Goal: Task Accomplishment & Management: Use online tool/utility

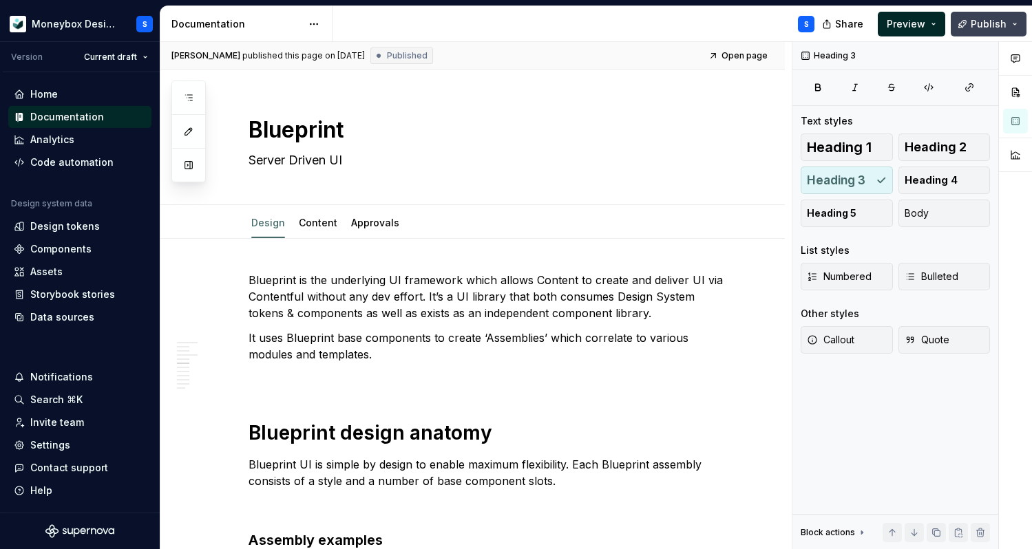
scroll to position [1492, 0]
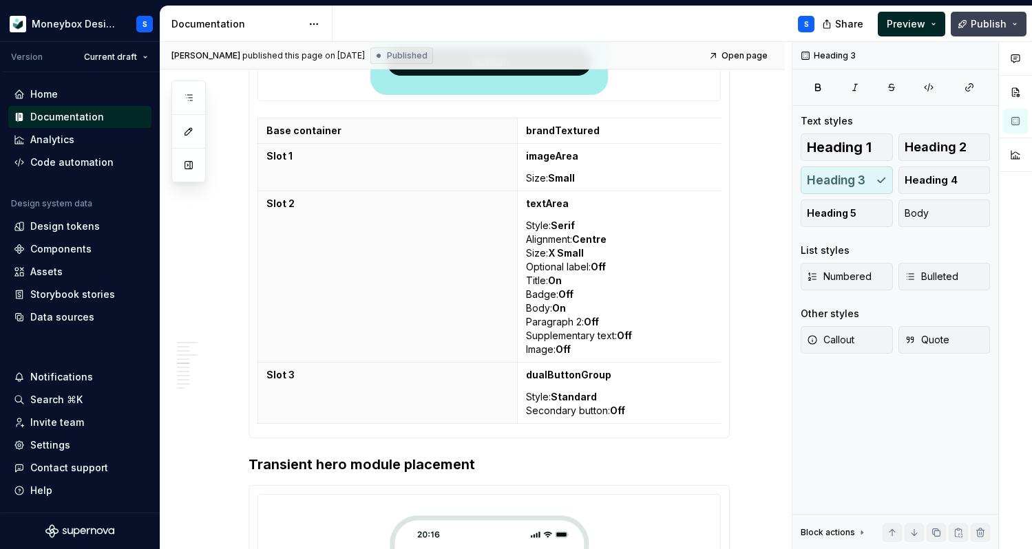
click at [1011, 25] on button "Publish" at bounding box center [989, 24] width 76 height 25
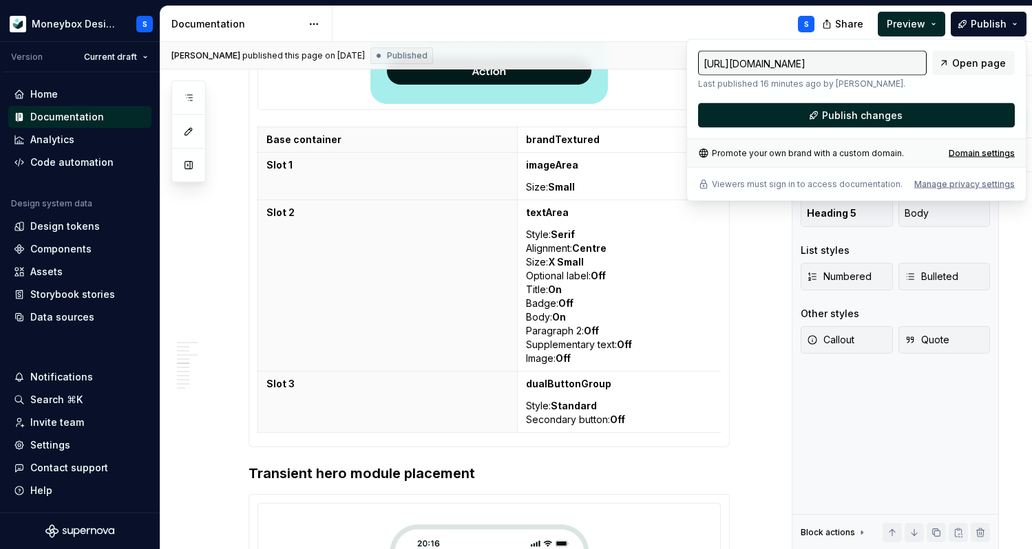
scroll to position [1506, 0]
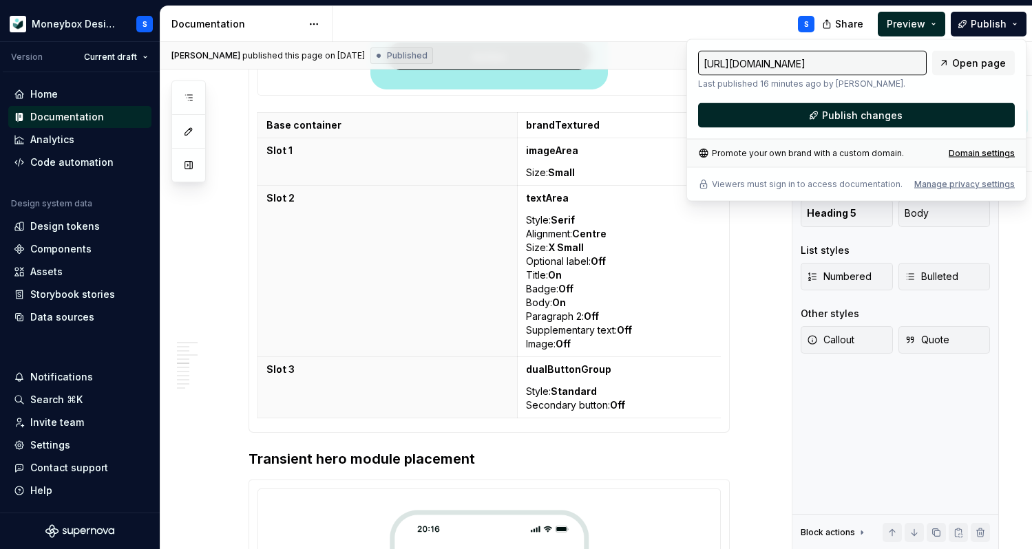
click at [896, 63] on input "[URL][DOMAIN_NAME]" at bounding box center [812, 63] width 229 height 25
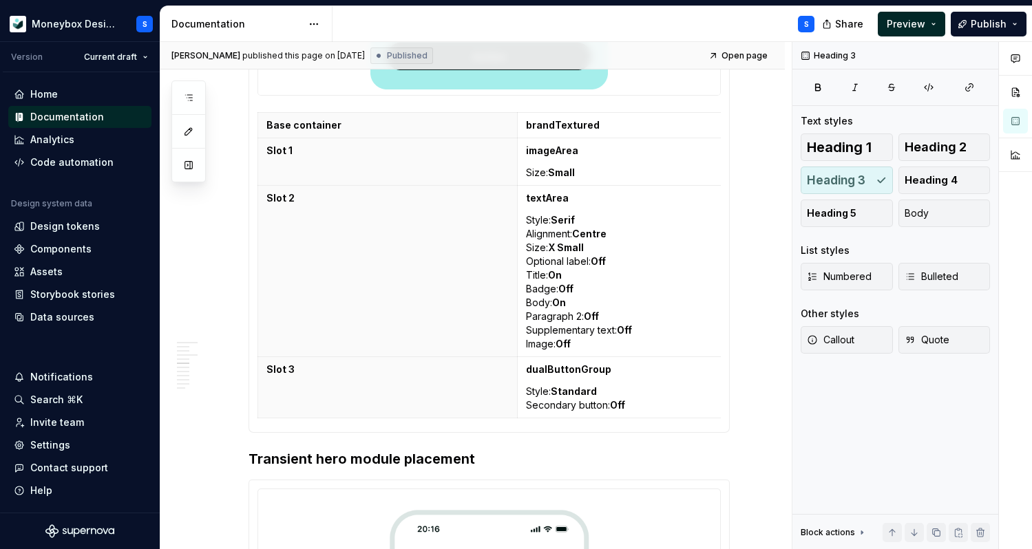
click at [754, 38] on div "S" at bounding box center [578, 24] width 493 height 36
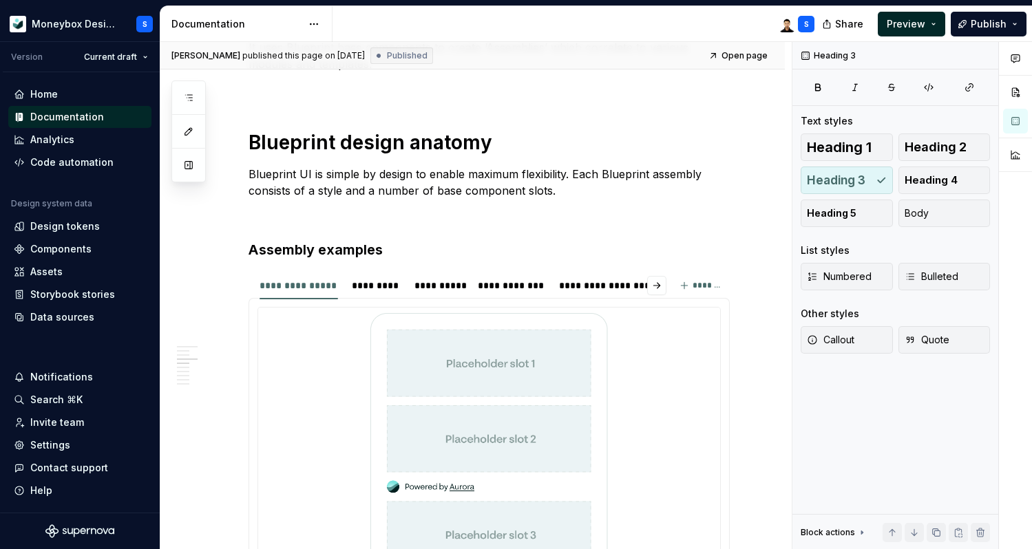
scroll to position [0, 0]
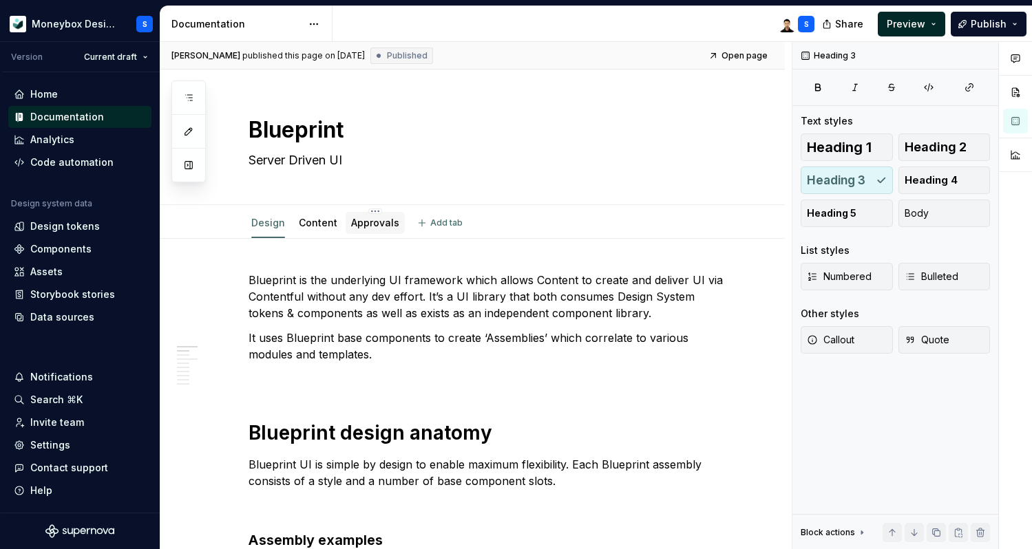
click at [375, 233] on div "Approvals" at bounding box center [375, 223] width 59 height 22
click at [370, 225] on link "Approvals" at bounding box center [375, 223] width 48 height 12
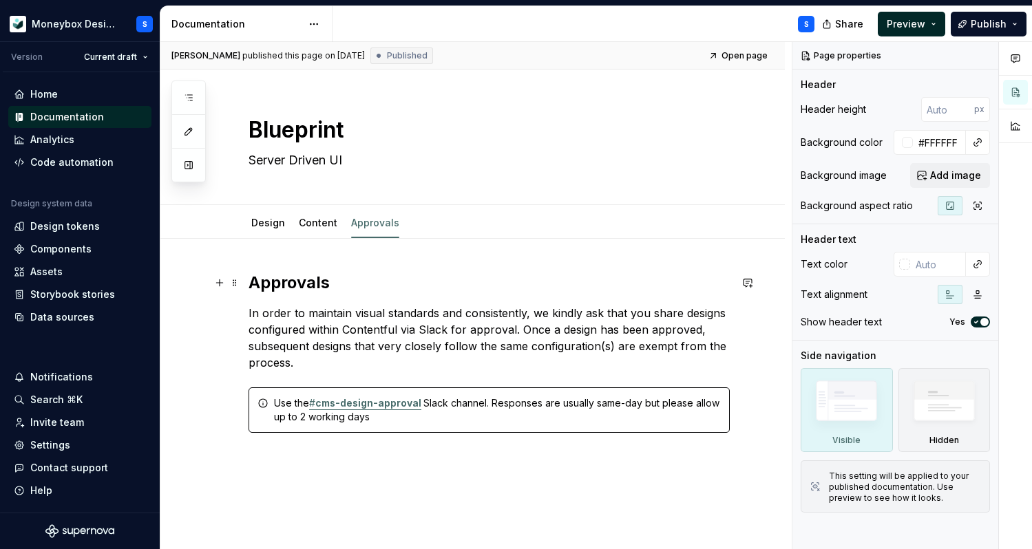
click at [252, 284] on h2 "Approvals" at bounding box center [489, 283] width 481 height 22
click at [231, 284] on span at bounding box center [234, 282] width 11 height 19
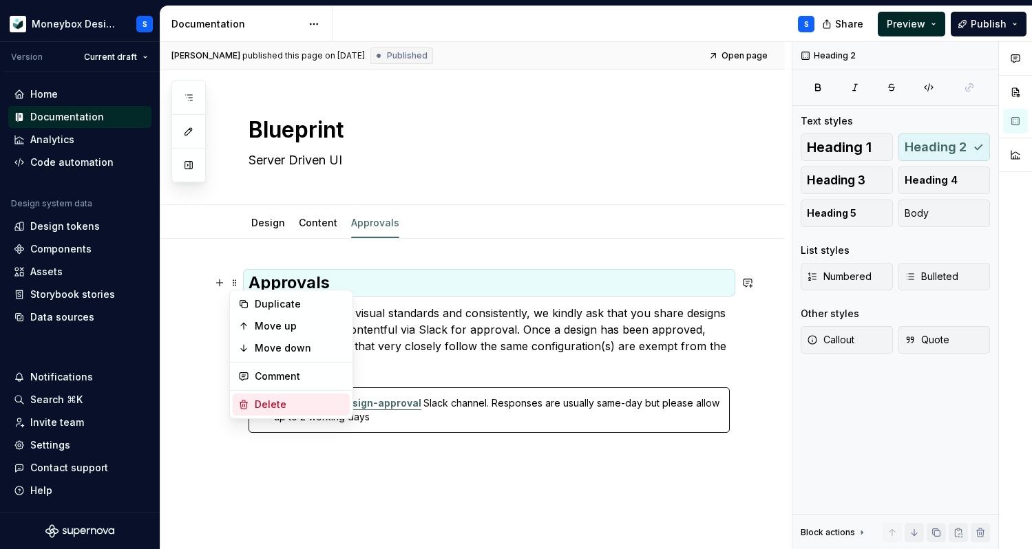
click at [284, 398] on div "Delete" at bounding box center [299, 405] width 89 height 14
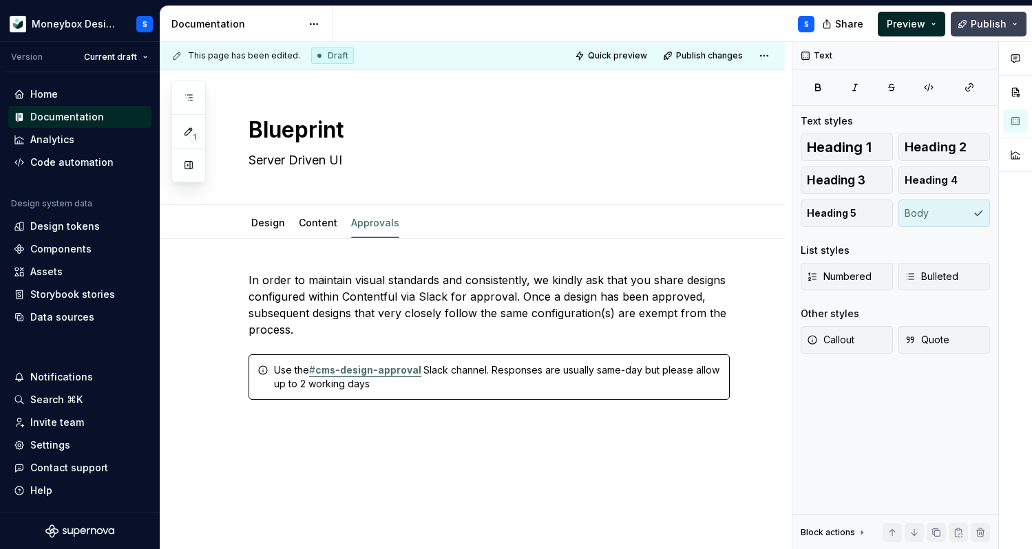
click at [970, 25] on button "Publish" at bounding box center [989, 24] width 76 height 25
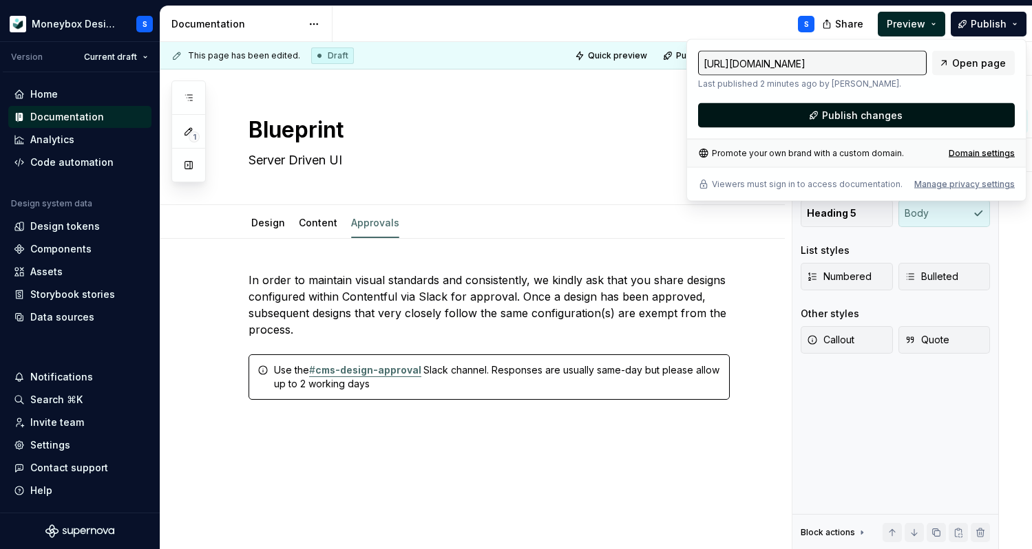
click at [845, 111] on span "Publish changes" at bounding box center [862, 116] width 81 height 14
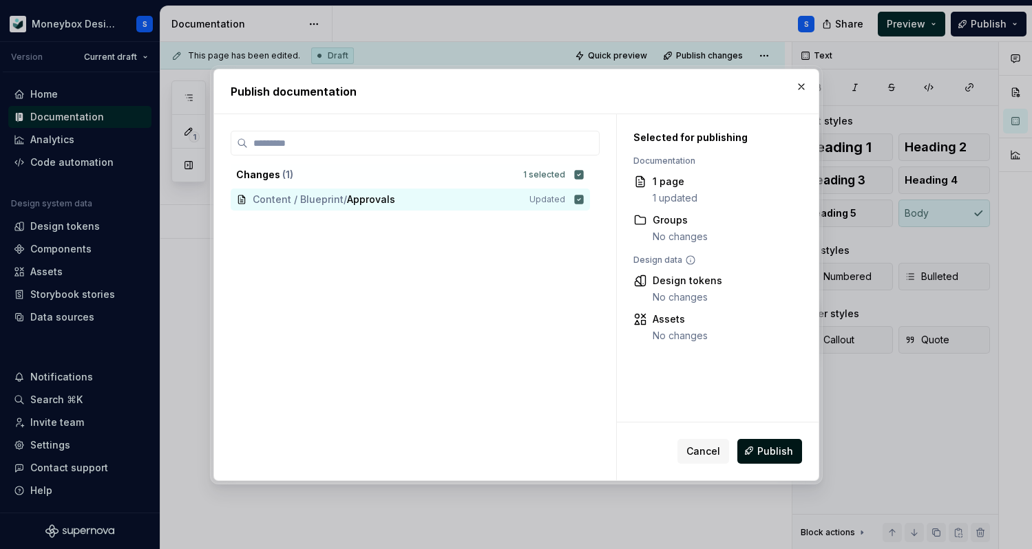
click at [751, 448] on button "Publish" at bounding box center [769, 450] width 65 height 25
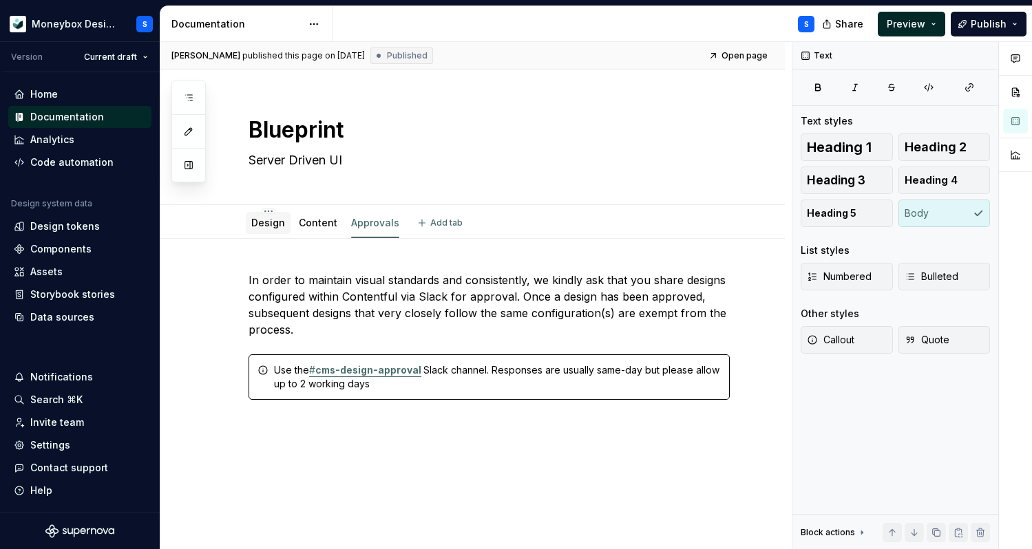
click at [277, 227] on link "Design" at bounding box center [268, 223] width 34 height 12
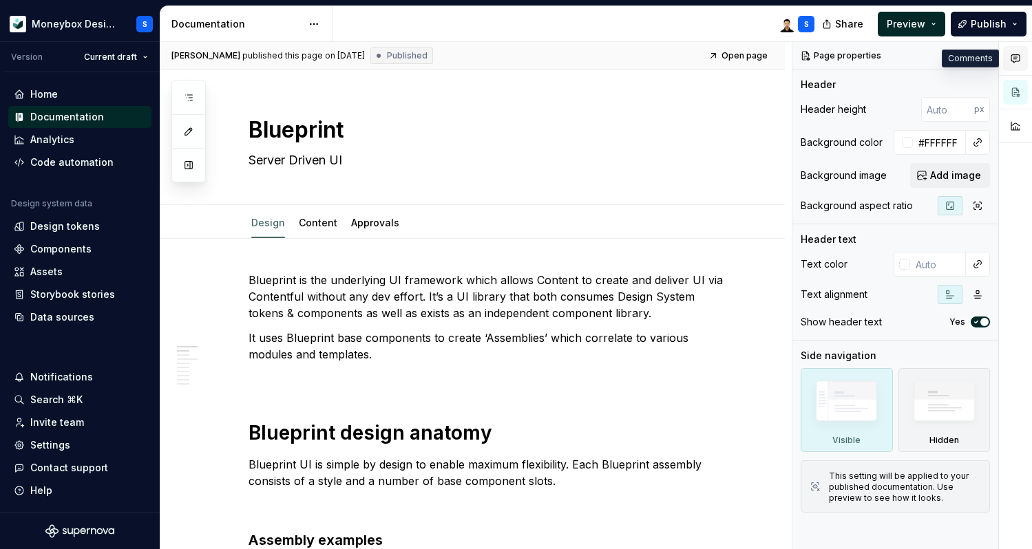
click at [1017, 63] on icon "button" at bounding box center [1015, 58] width 11 height 11
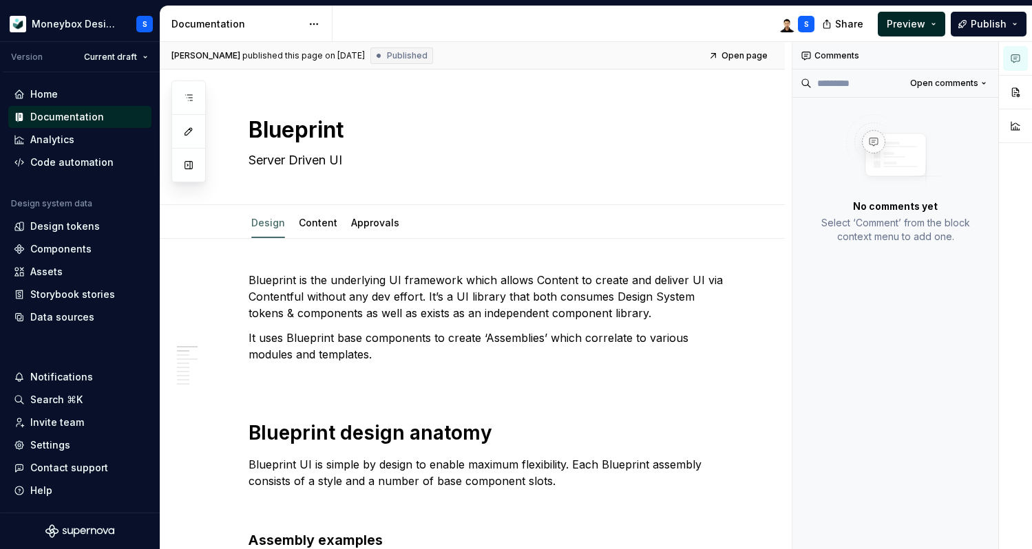
click at [1017, 63] on icon "button" at bounding box center [1015, 58] width 11 height 11
click at [962, 78] on span "Open comments" at bounding box center [944, 83] width 68 height 11
click at [951, 127] on div "Resolved" at bounding box center [938, 132] width 89 height 14
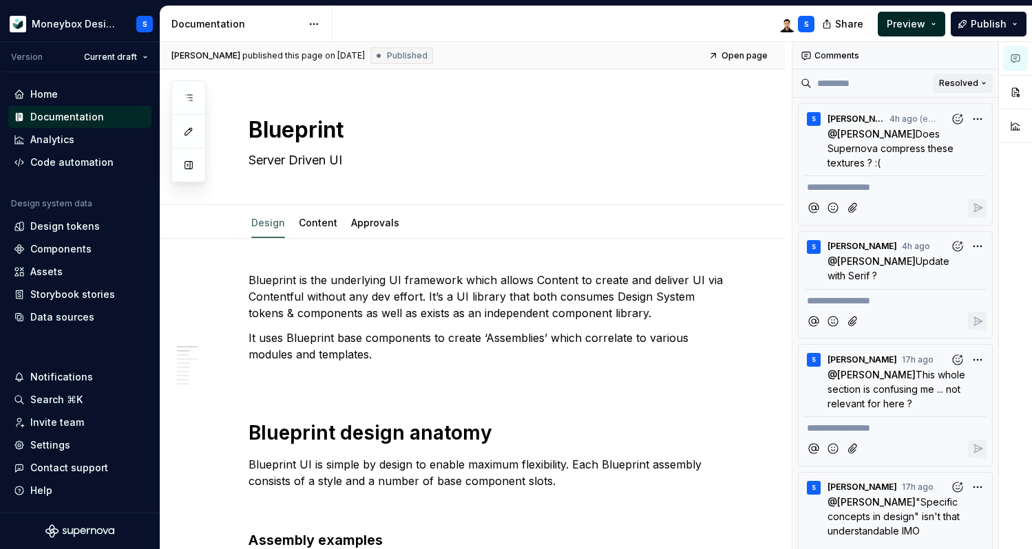
click at [957, 85] on span "Resolved" at bounding box center [958, 83] width 39 height 11
click at [944, 110] on div "Open comments" at bounding box center [931, 110] width 89 height 14
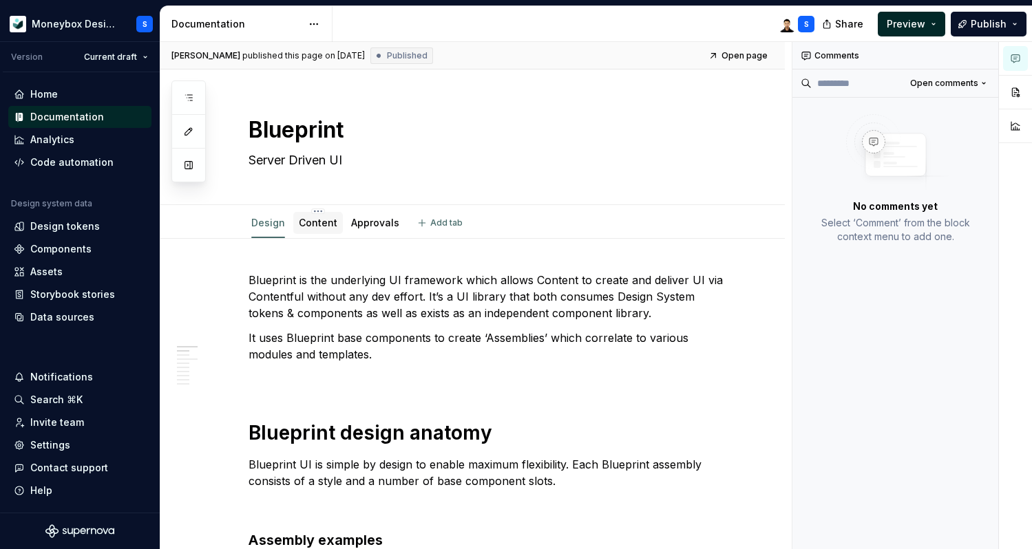
click at [309, 220] on link "Content" at bounding box center [318, 223] width 39 height 12
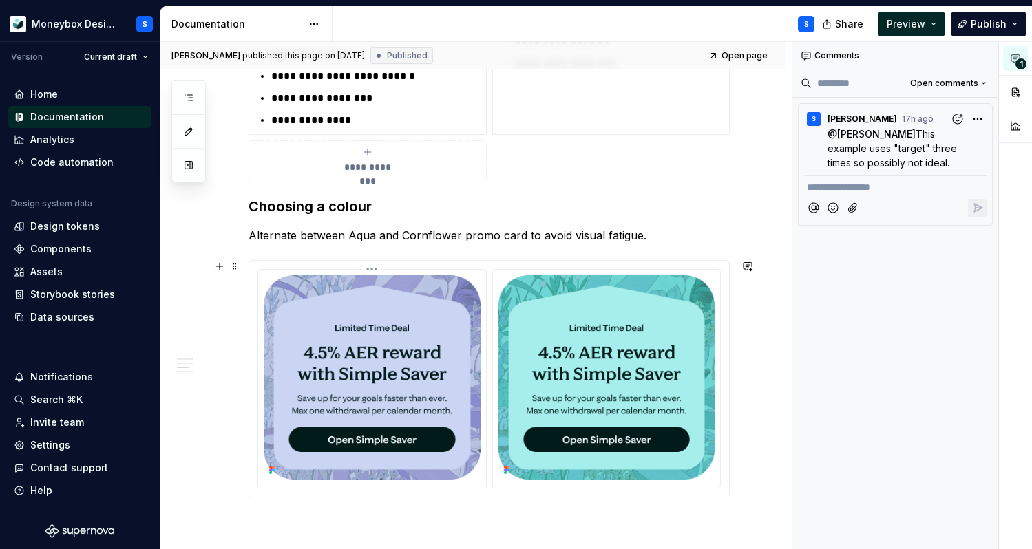
scroll to position [1160, 0]
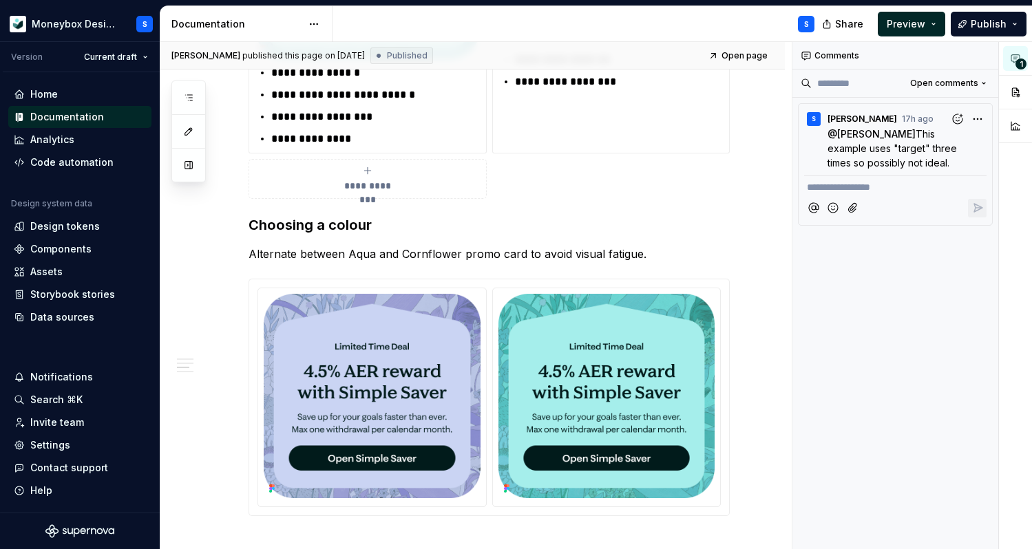
click at [261, 187] on div "**********" at bounding box center [368, 179] width 226 height 28
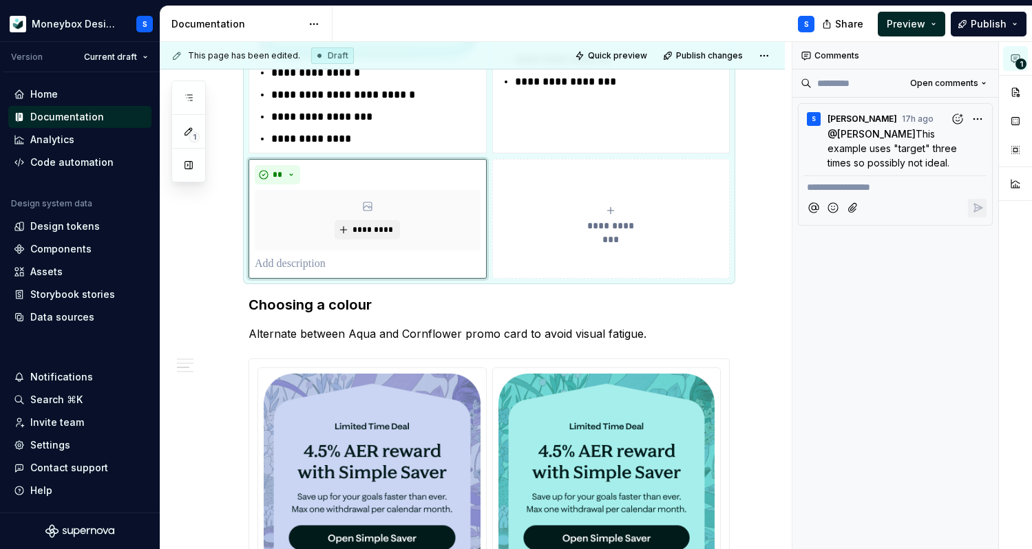
click at [768, 293] on div "**********" at bounding box center [472, 157] width 624 height 2157
click at [250, 296] on h3 "Choosing a colour" at bounding box center [489, 304] width 481 height 19
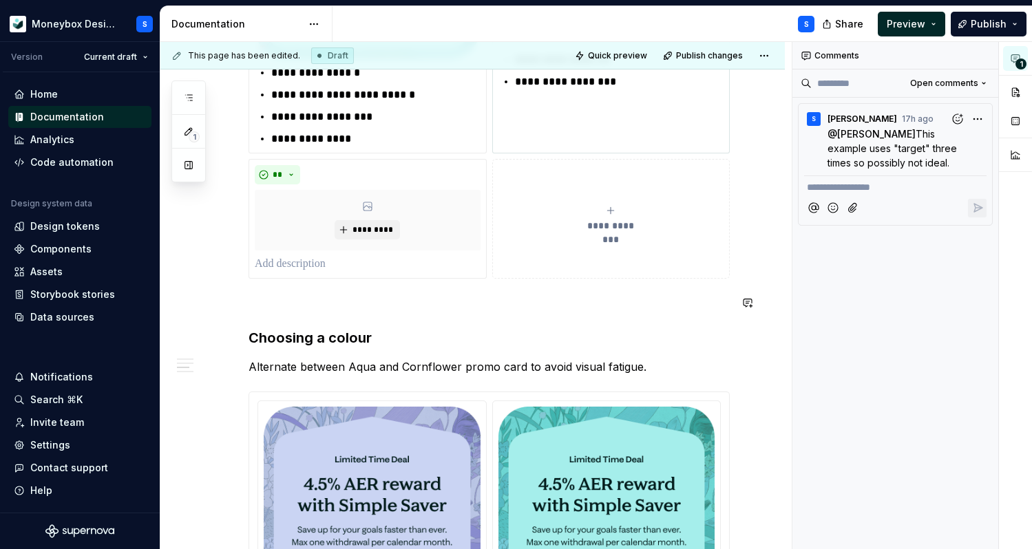
scroll to position [1158, 0]
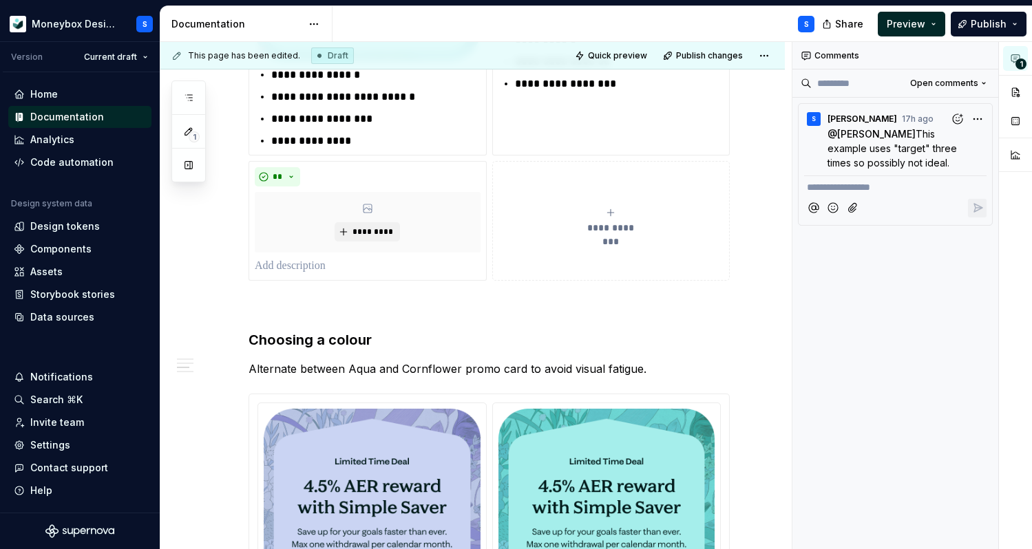
click at [982, 10] on div "Share Preview Publish" at bounding box center [928, 23] width 207 height 35
click at [980, 35] on button "Publish" at bounding box center [989, 24] width 76 height 25
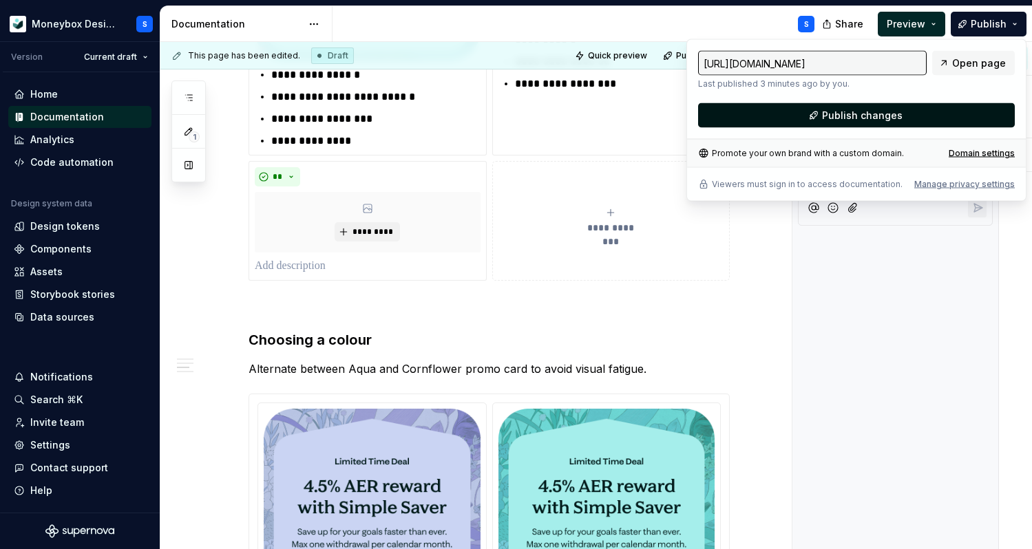
click at [835, 125] on button "Publish changes" at bounding box center [856, 115] width 317 height 25
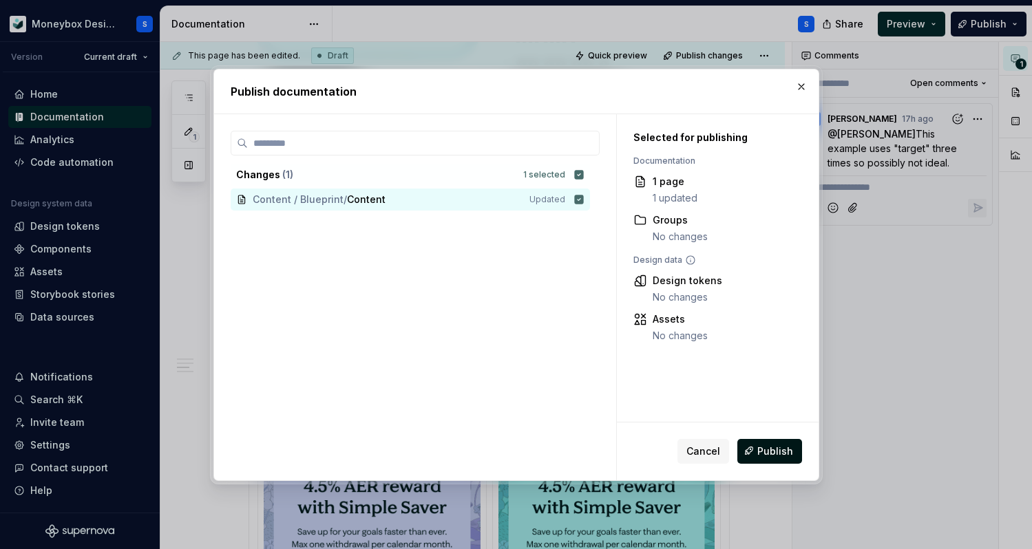
click at [766, 461] on button "Publish" at bounding box center [769, 450] width 65 height 25
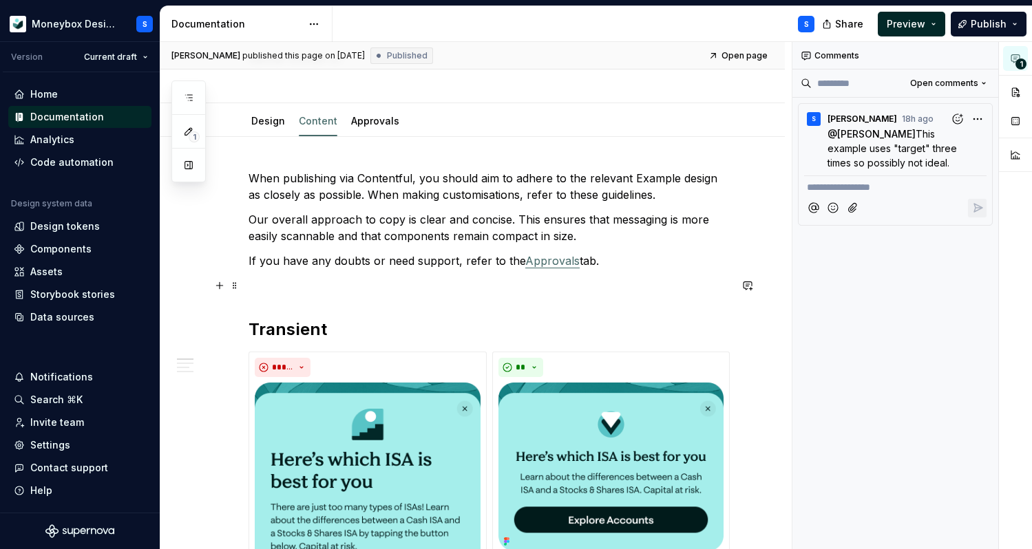
scroll to position [75, 0]
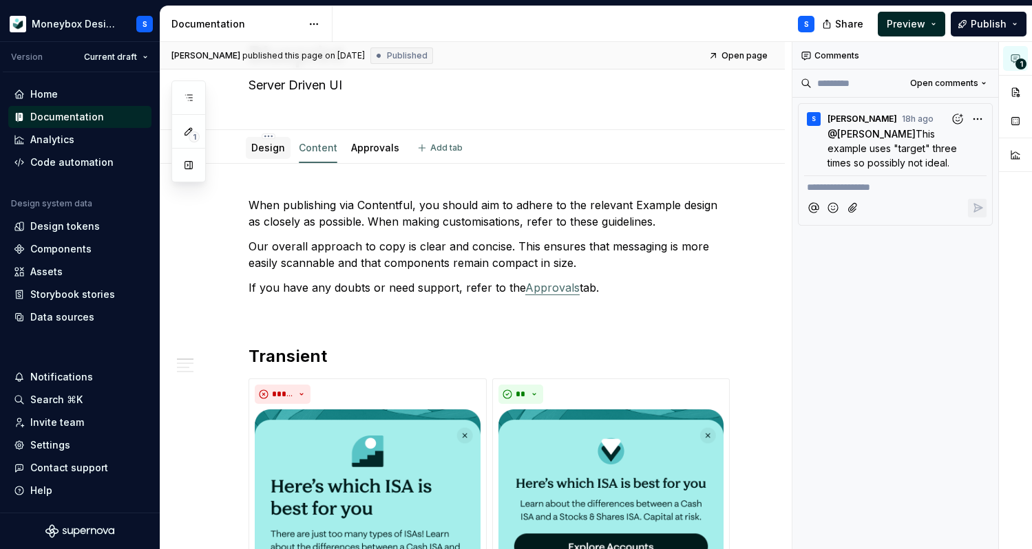
click at [274, 145] on link "Design" at bounding box center [268, 148] width 34 height 12
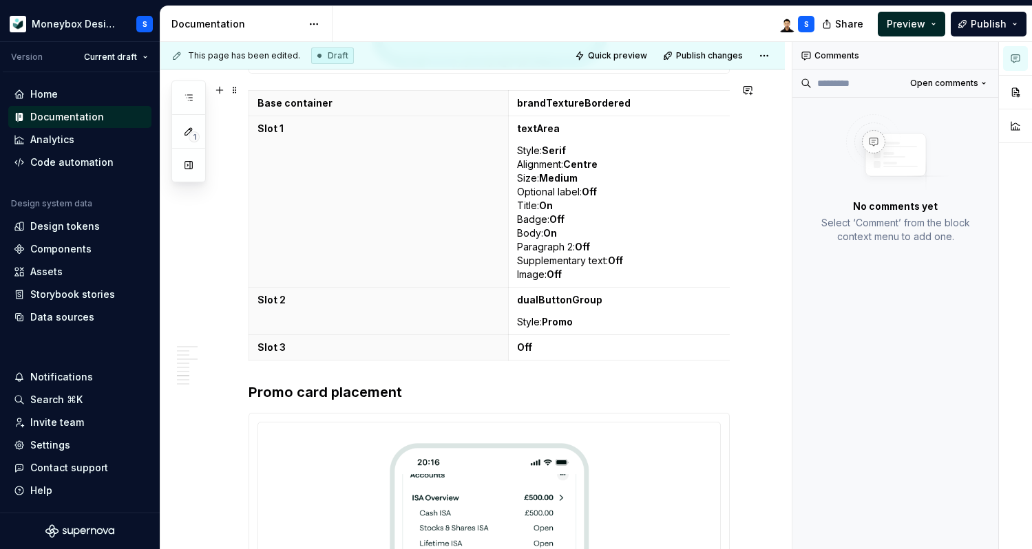
scroll to position [2823, 0]
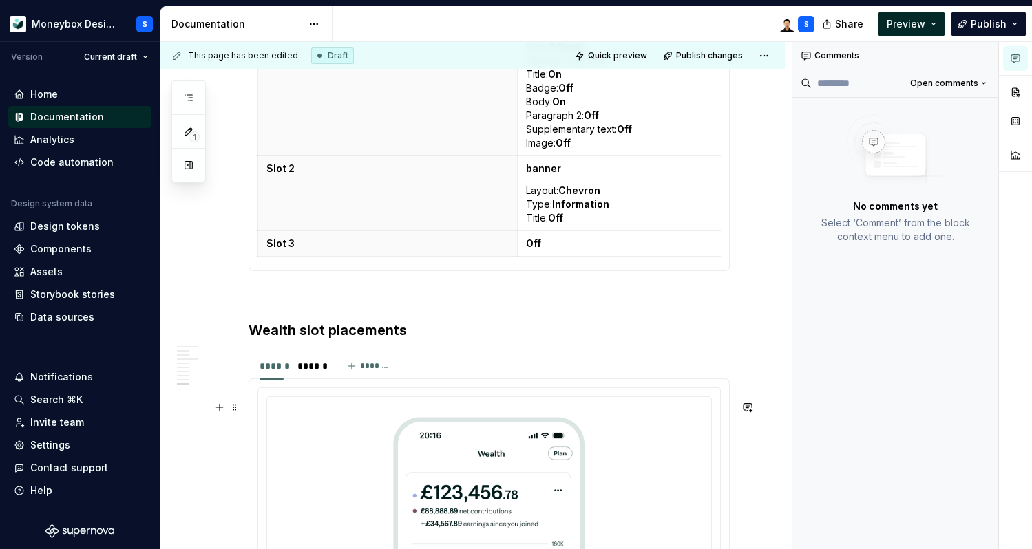
scroll to position [4180, 0]
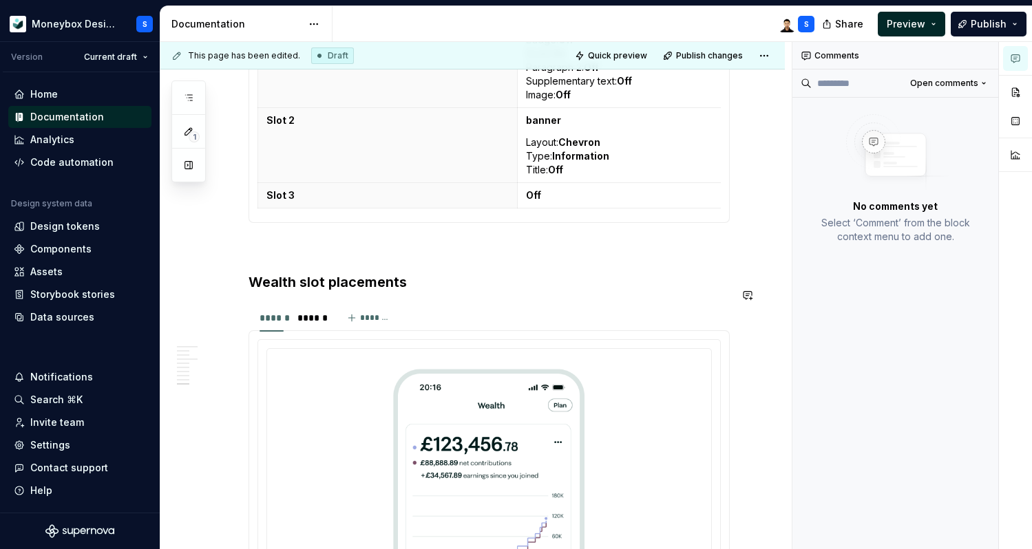
click at [302, 254] on p at bounding box center [489, 248] width 481 height 17
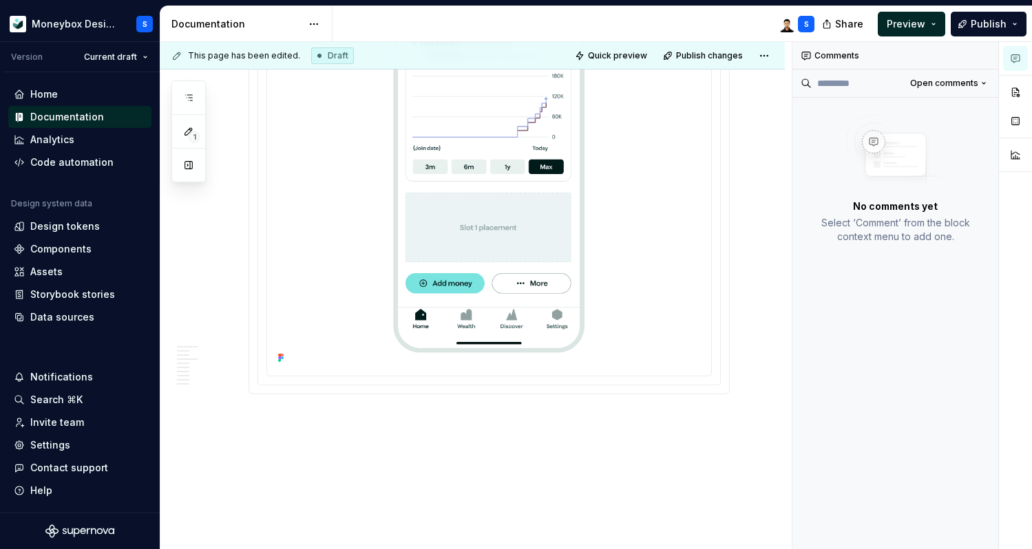
scroll to position [4649, 0]
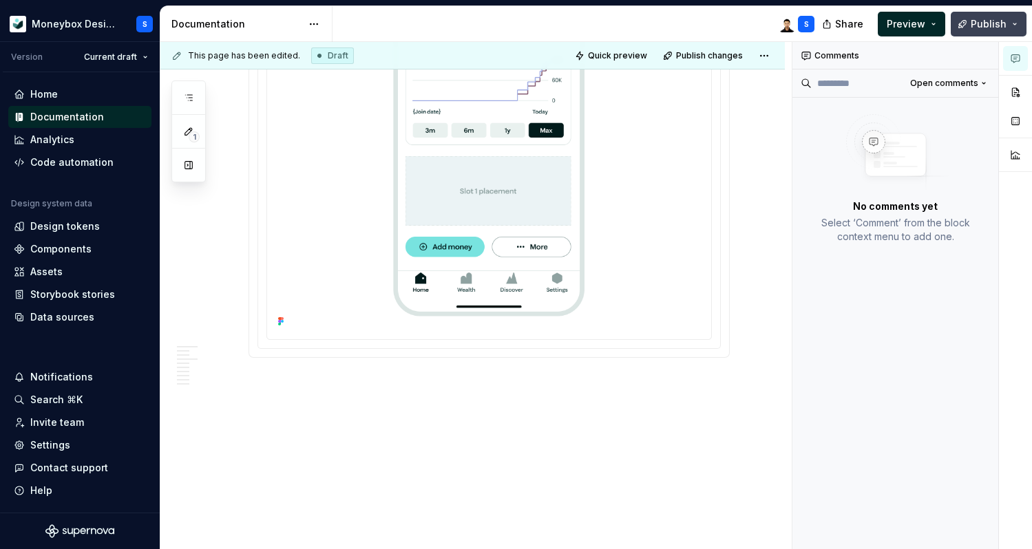
click at [978, 22] on span "Publish" at bounding box center [989, 24] width 36 height 14
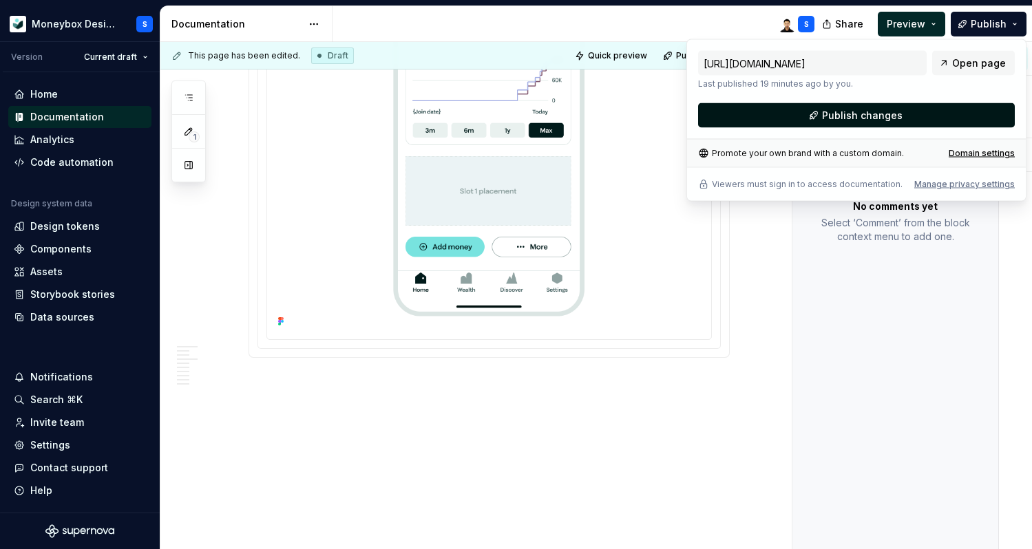
click at [846, 118] on span "Publish changes" at bounding box center [862, 116] width 81 height 14
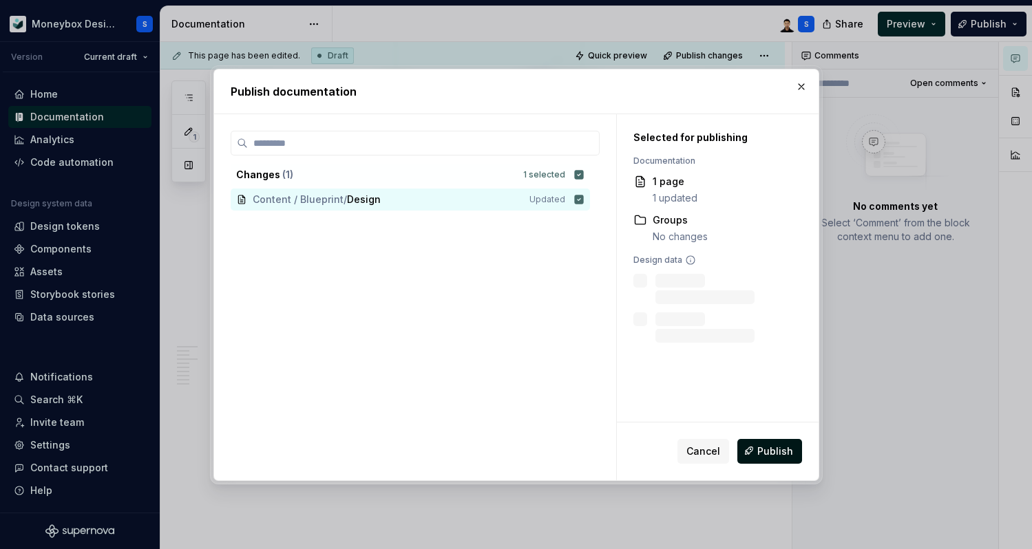
click at [760, 442] on button "Publish" at bounding box center [769, 450] width 65 height 25
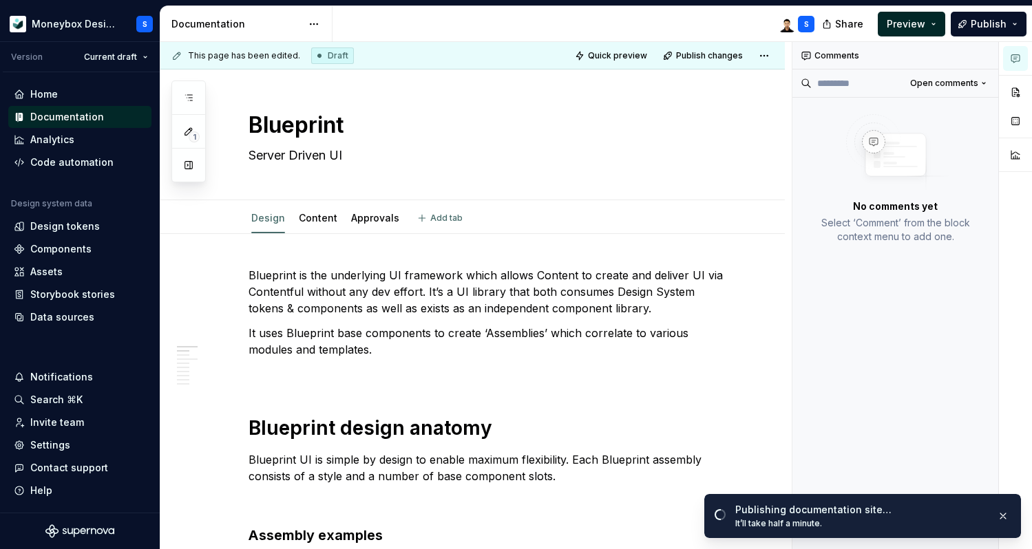
scroll to position [0, 0]
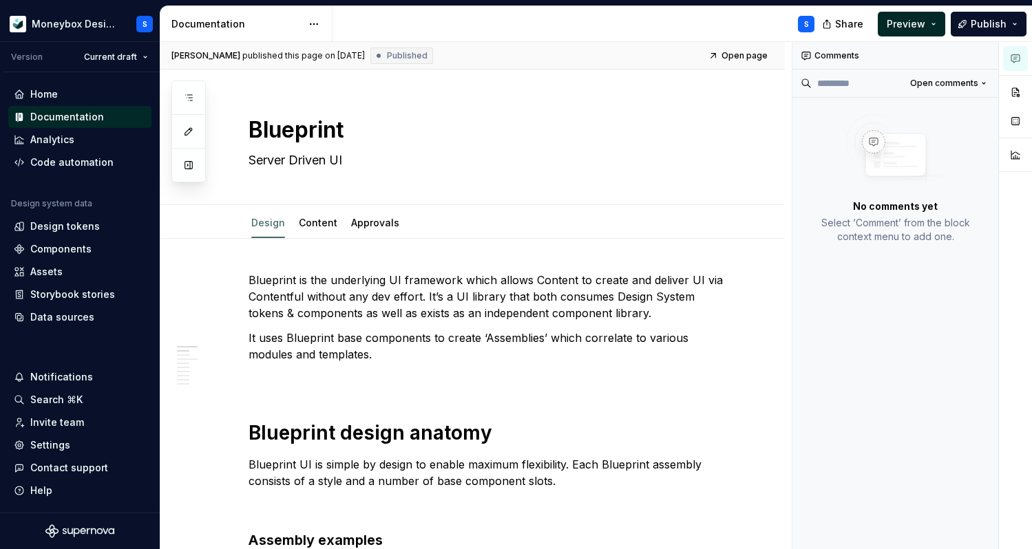
type textarea "*"
